Goal: Go to known website: Go to known website

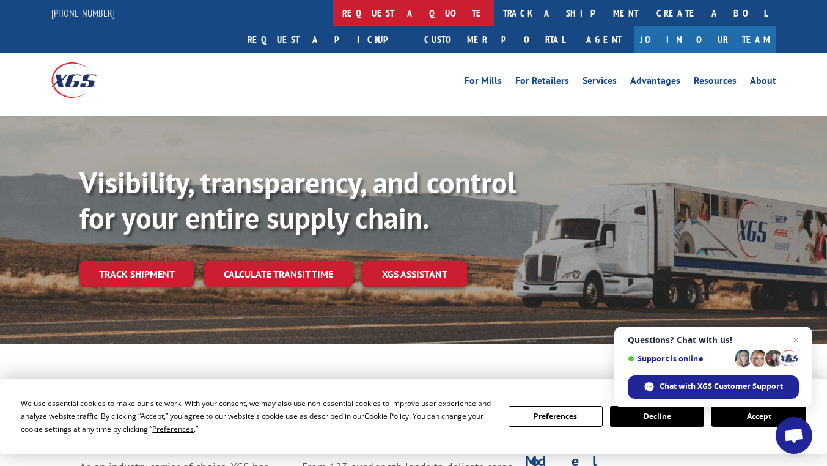
click at [333, 13] on link "request a quote" at bounding box center [413, 13] width 161 height 26
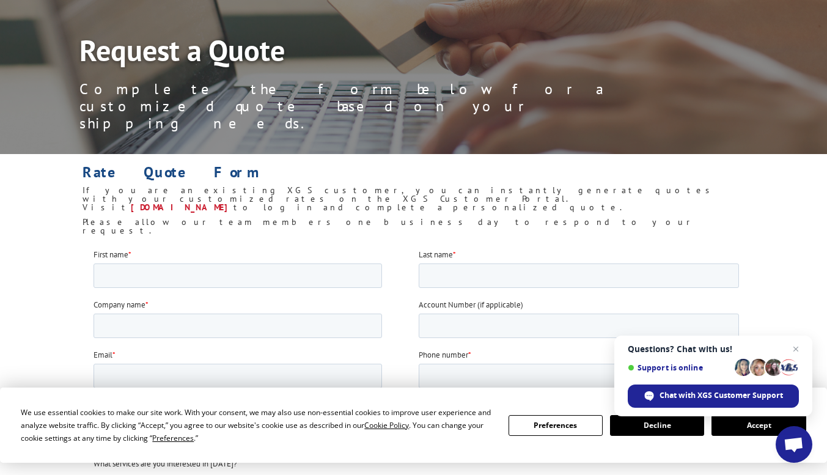
scroll to position [122, 0]
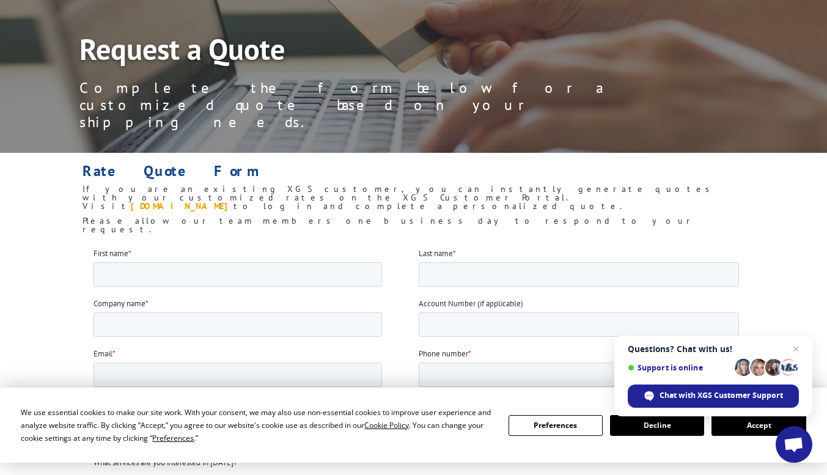
click at [234, 200] on link "my.xgsi.com" at bounding box center [182, 205] width 103 height 11
